Goal: Information Seeking & Learning: Learn about a topic

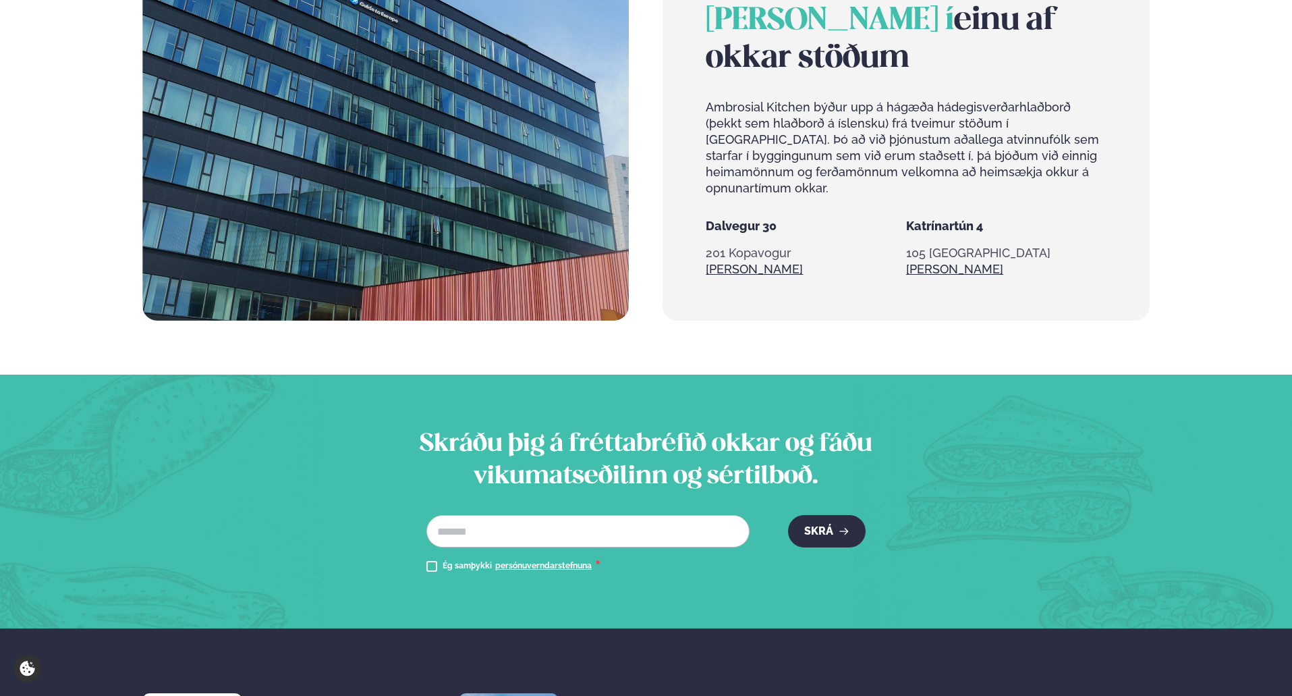
scroll to position [1237, 0]
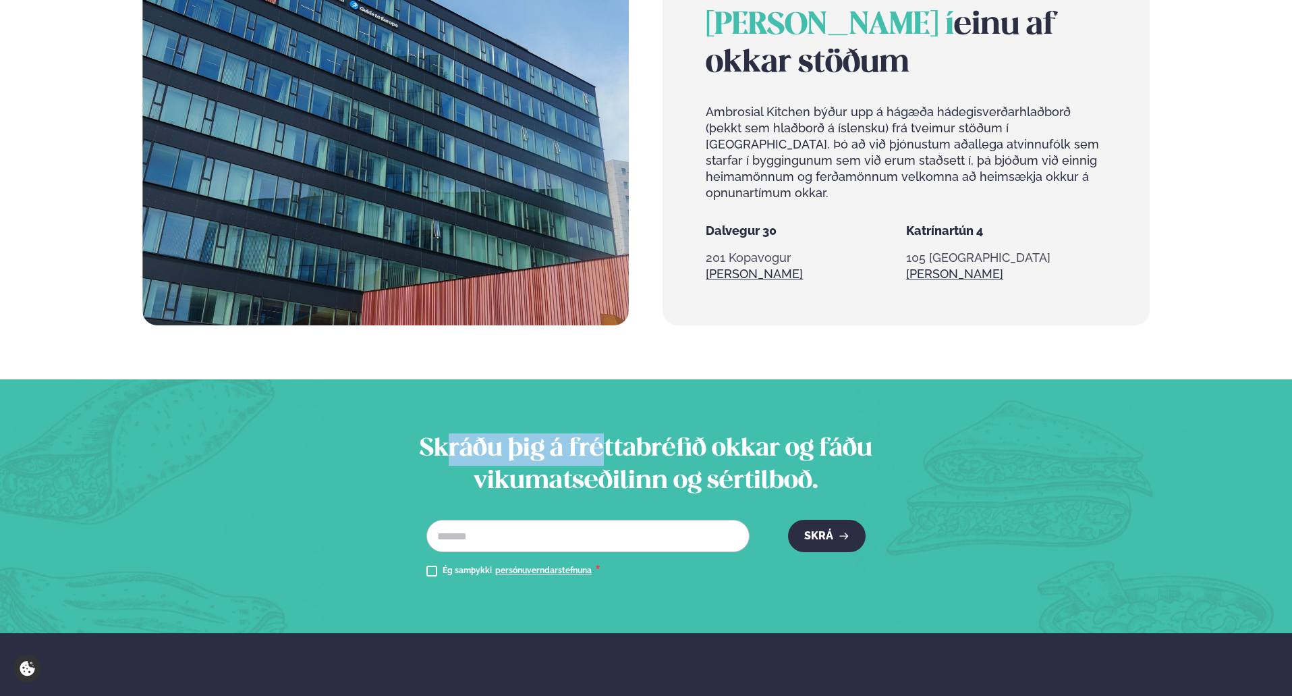
drag, startPoint x: 443, startPoint y: 437, endPoint x: 610, endPoint y: 435, distance: 167.3
click at [610, 435] on h2 "Skráðu þig á fréttabréfið okkar og fáðu vikumatseðilinn og sértilboð." at bounding box center [645, 465] width 531 height 65
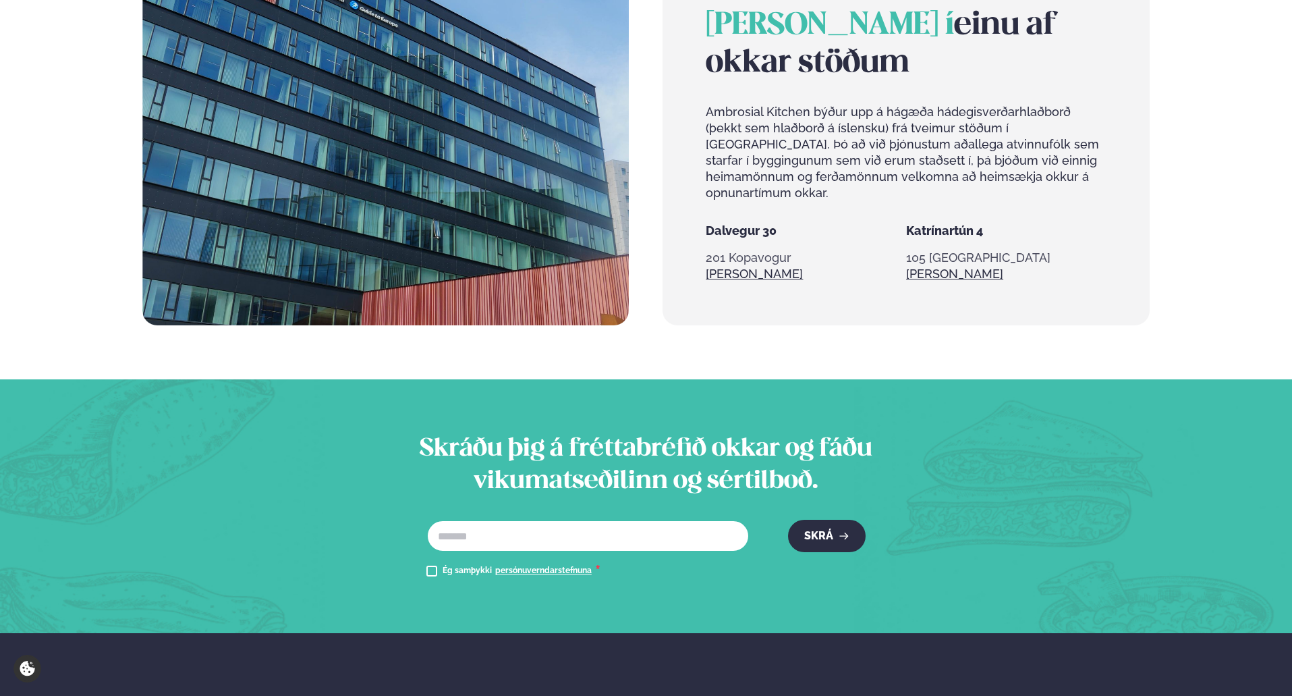
click at [472, 530] on input "text" at bounding box center [587, 535] width 323 height 32
type input "**********"
click at [797, 533] on button "Skrá" at bounding box center [827, 535] width 78 height 32
click at [818, 526] on button "Skrá" at bounding box center [827, 535] width 78 height 32
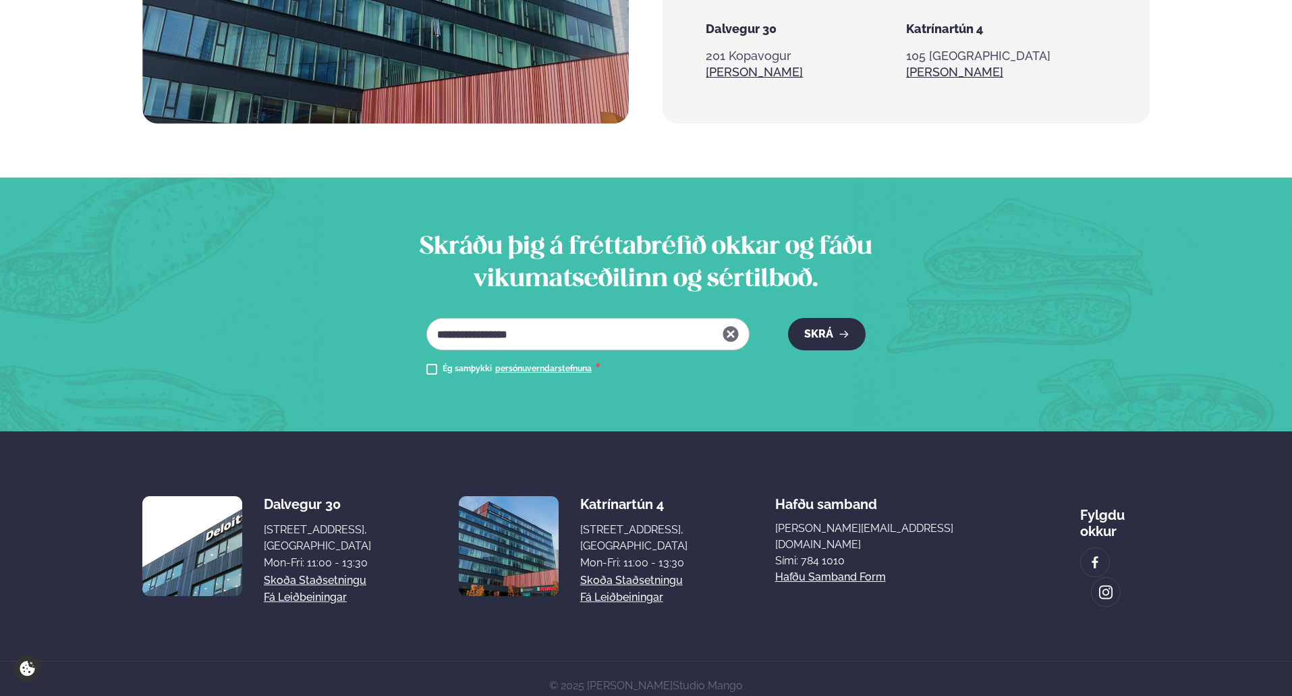
scroll to position [1439, 0]
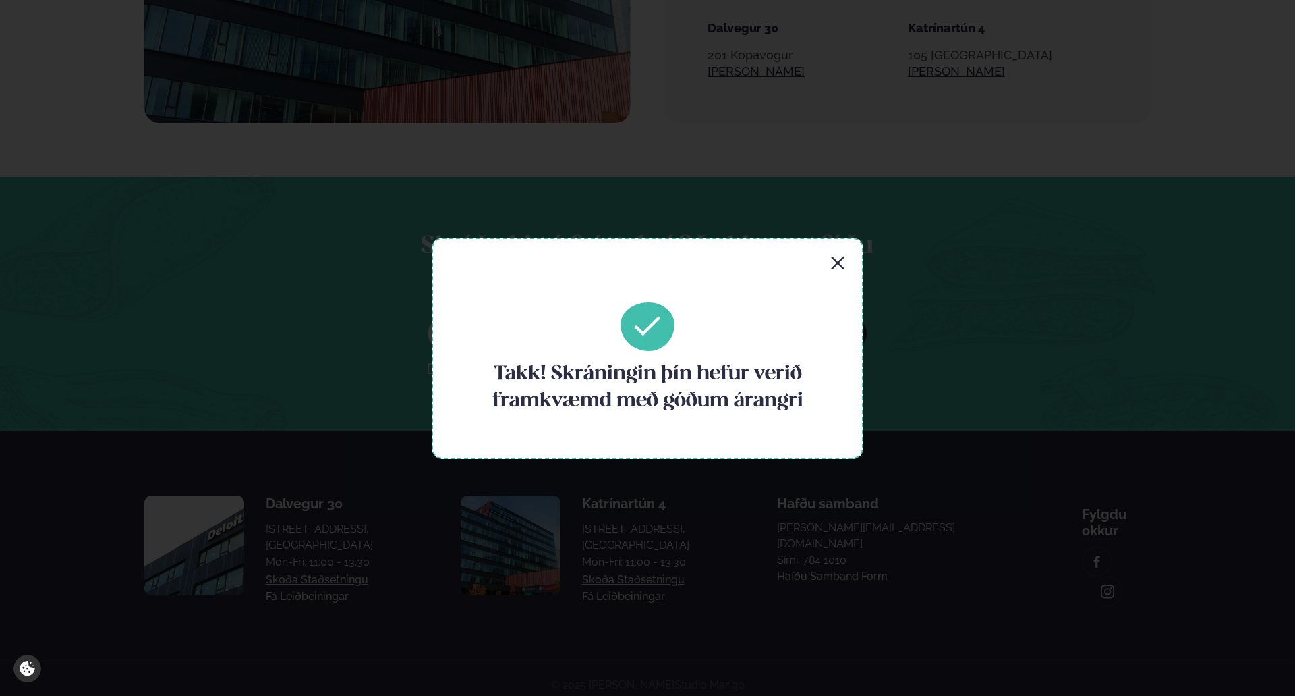
click at [832, 263] on icon "button" at bounding box center [838, 263] width 16 height 16
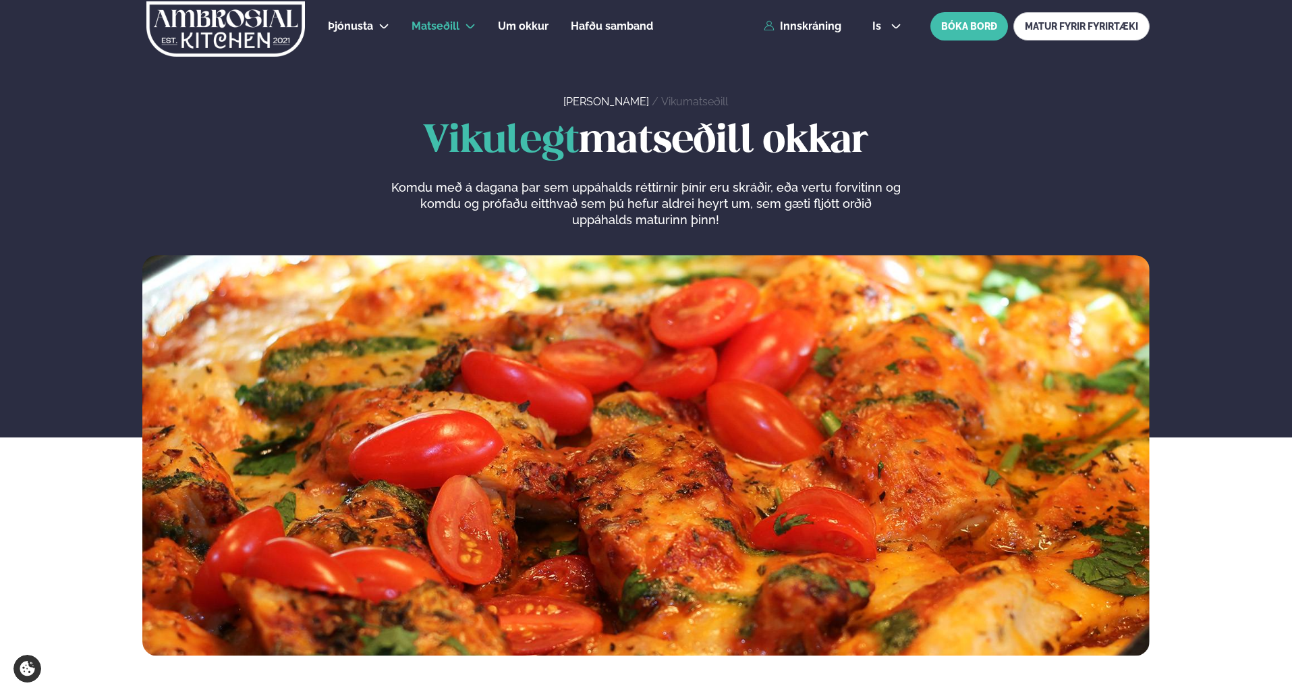
scroll to position [0, 0]
click at [404, 65] on link "Hádegismatur fyrir fyrirtæki" at bounding box center [420, 66] width 144 height 11
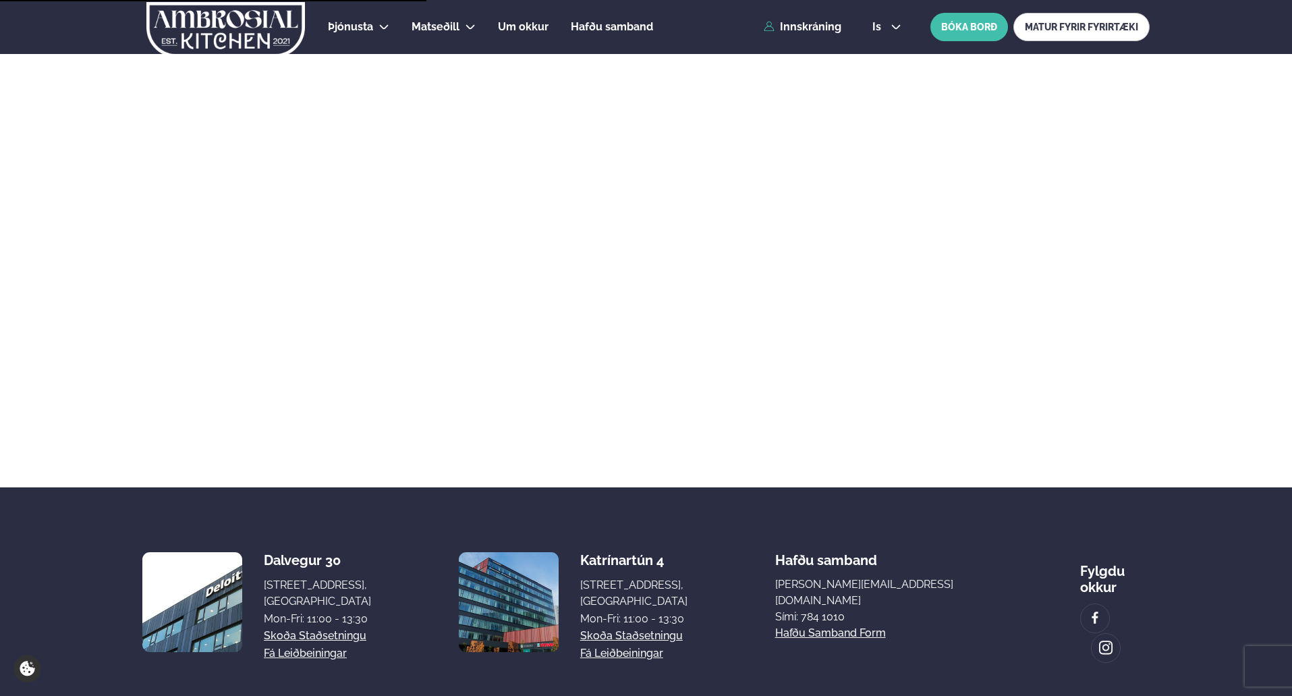
click at [371, 69] on link "Hádegismatur fyrir fyrirtæki" at bounding box center [420, 66] width 144 height 11
click at [381, 92] on link "Fyrirtækja veitingar" at bounding box center [420, 93] width 144 height 11
click at [530, 29] on span "Um okkur" at bounding box center [523, 26] width 51 height 13
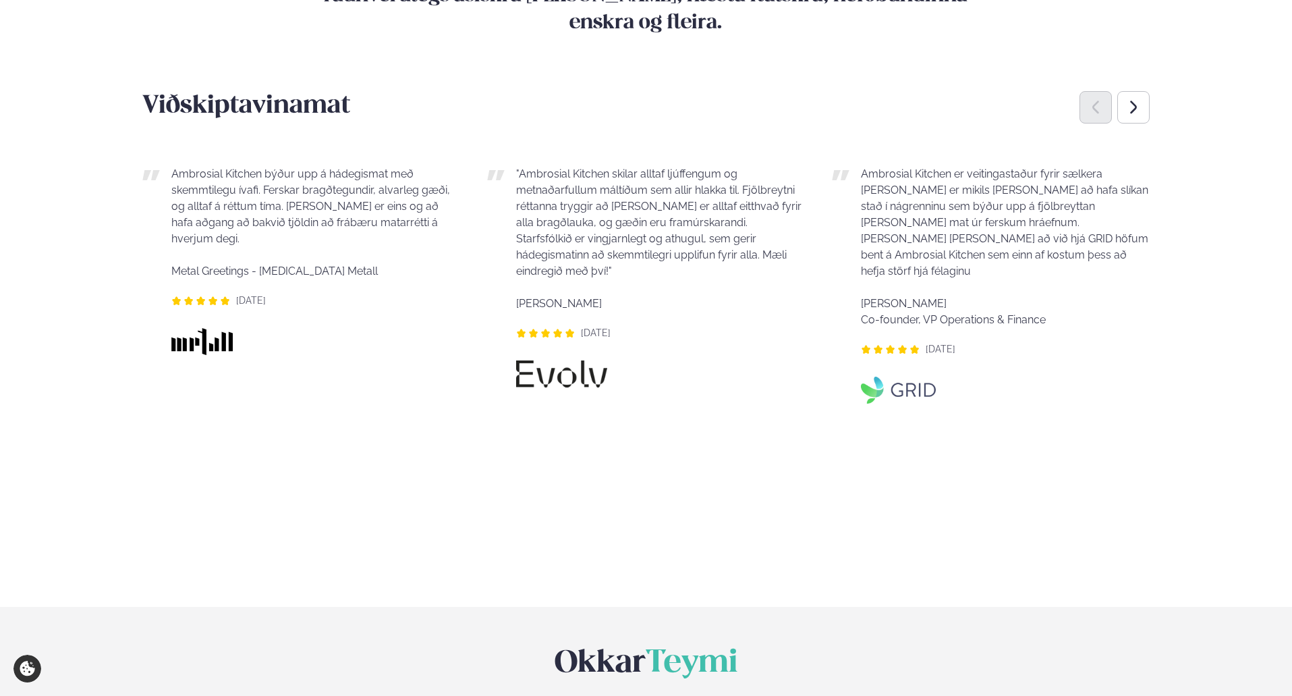
scroll to position [1686, 0]
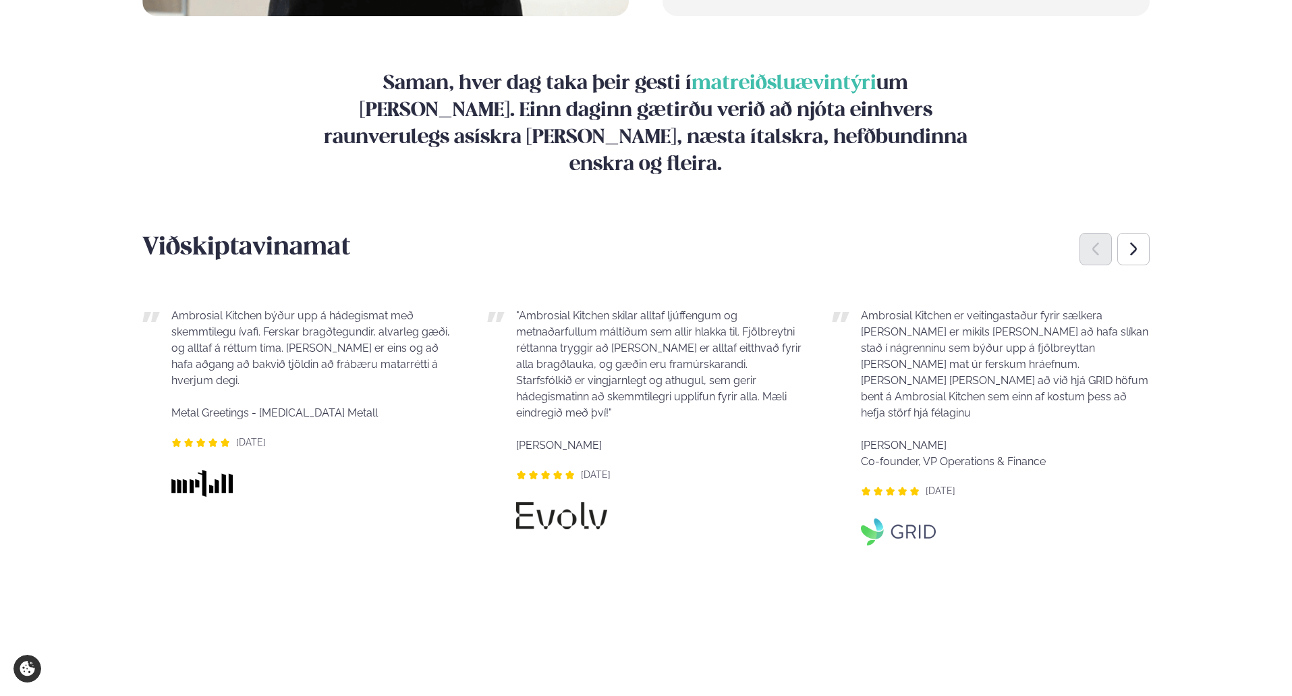
click at [1129, 233] on div "Next slide" at bounding box center [1133, 249] width 32 height 32
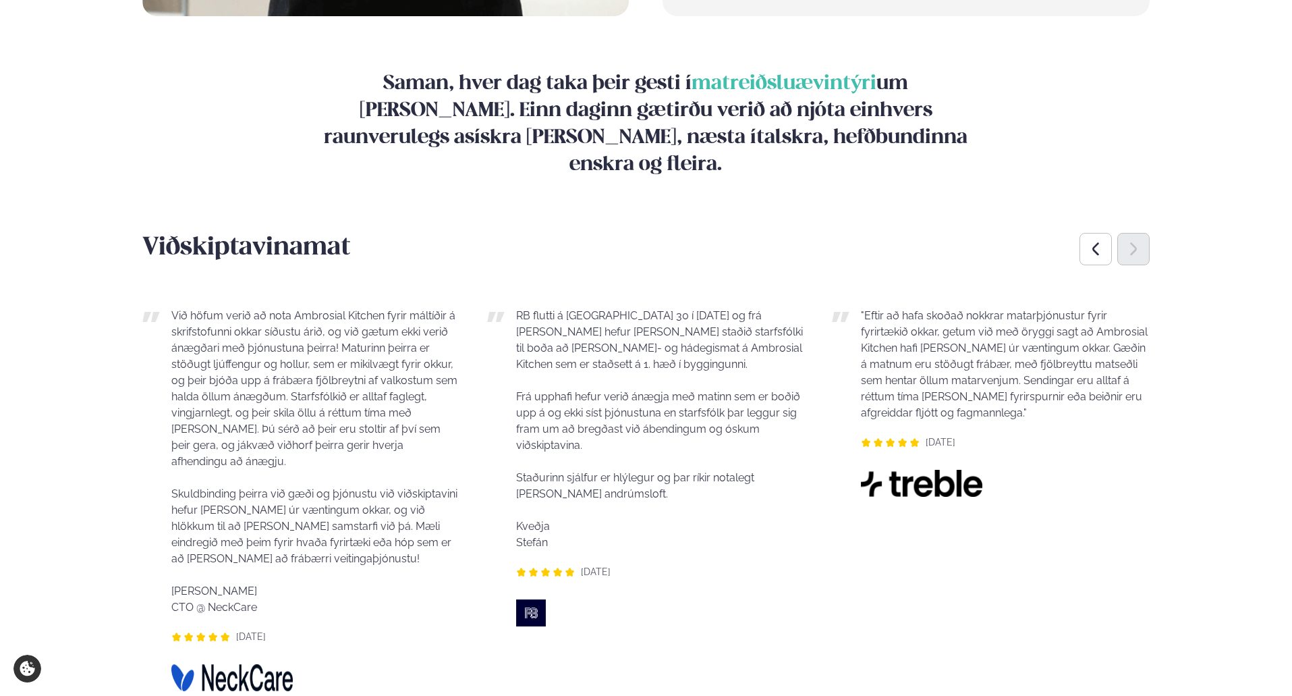
click at [1132, 241] on icon "Next slide" at bounding box center [1133, 249] width 16 height 16
click at [1083, 233] on div "Previous slide" at bounding box center [1095, 249] width 32 height 32
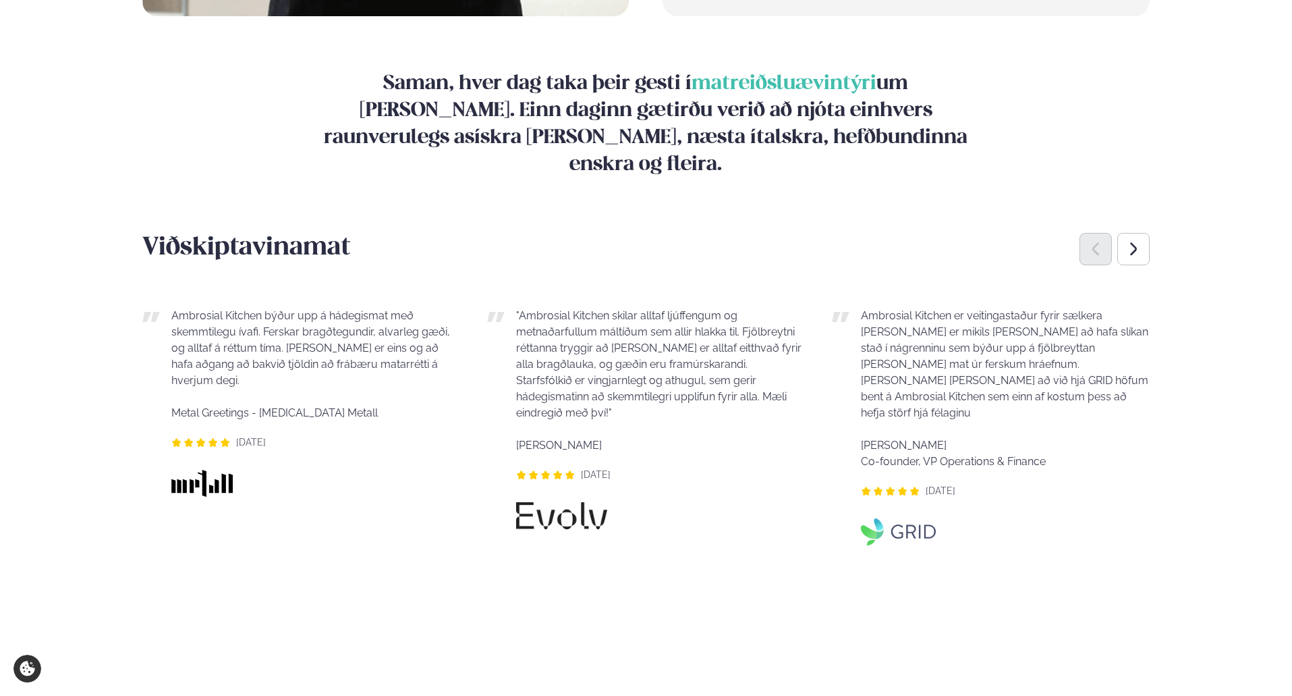
click at [1094, 241] on icon "Previous slide" at bounding box center [1095, 249] width 16 height 16
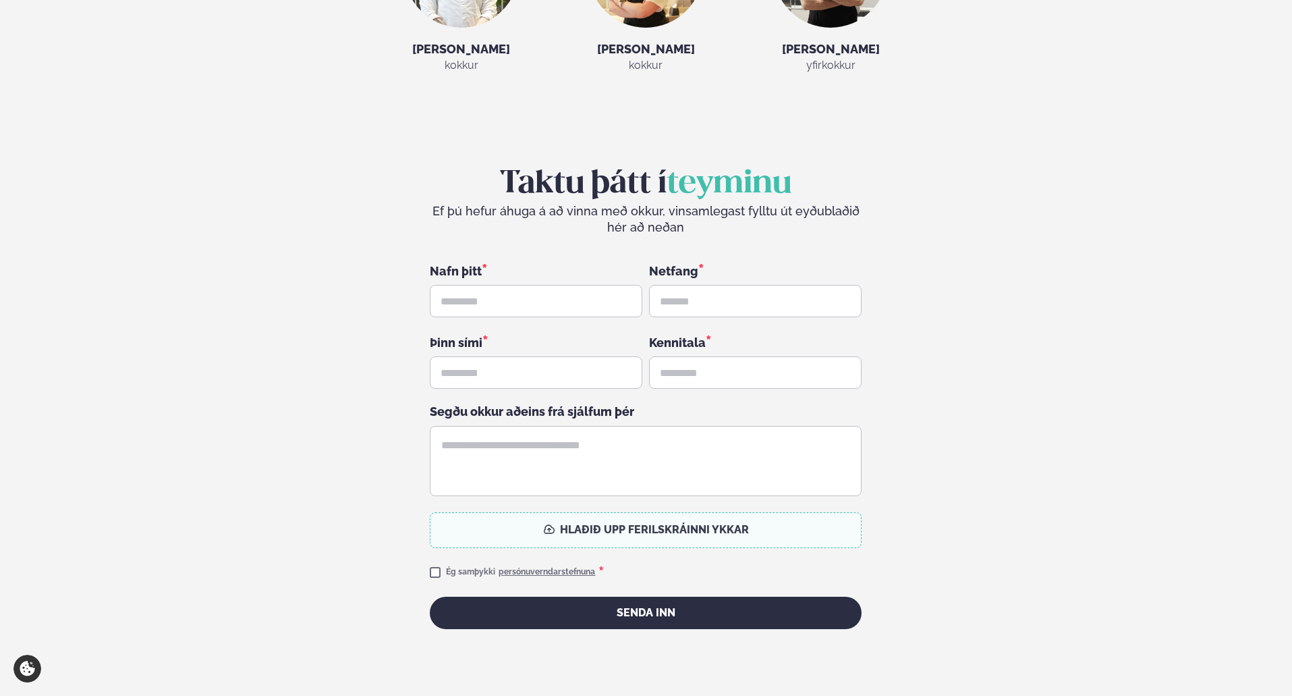
scroll to position [3103, 0]
